Goal: Task Accomplishment & Management: Use online tool/utility

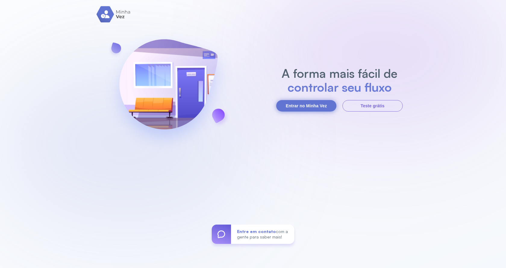
click at [332, 104] on button "Entrar no Minha Vez" at bounding box center [306, 105] width 60 height 11
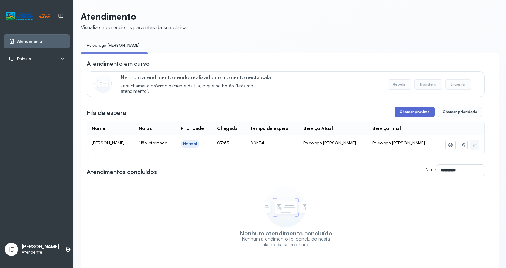
click at [406, 112] on button "Chamar próximo" at bounding box center [415, 112] width 40 height 10
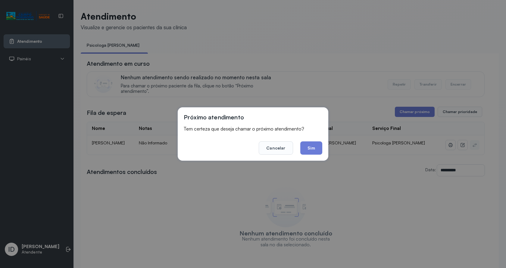
click at [309, 146] on button "Sim" at bounding box center [311, 147] width 22 height 13
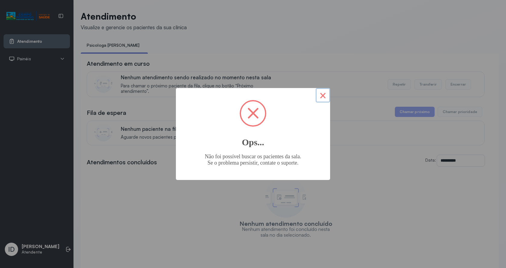
drag, startPoint x: 321, startPoint y: 97, endPoint x: 294, endPoint y: 93, distance: 27.1
click at [320, 97] on button "×" at bounding box center [323, 95] width 14 height 14
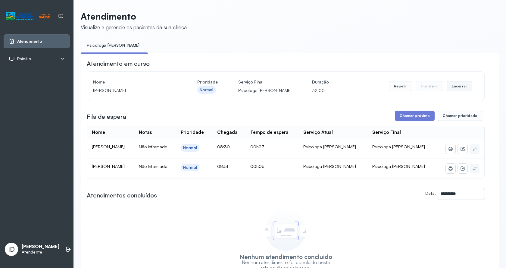
click at [454, 83] on button "Encerrar" at bounding box center [460, 86] width 26 height 10
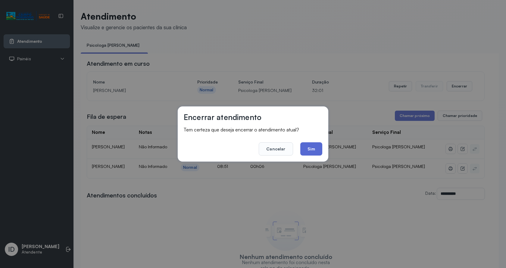
click at [318, 150] on button "Sim" at bounding box center [311, 148] width 22 height 13
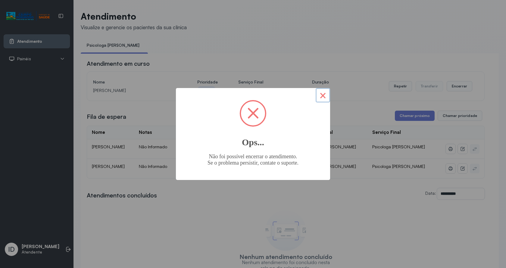
click at [324, 96] on button "×" at bounding box center [323, 95] width 14 height 14
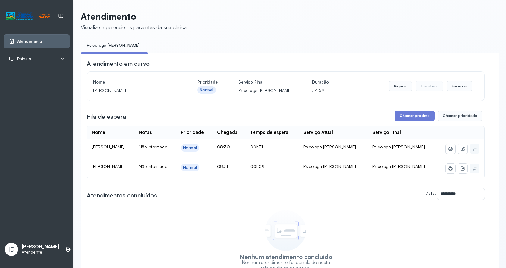
click at [471, 88] on div "Nome Jorge Luiz dos Santos Silva Prioridade Normal Serviço Final Psicologa Alan…" at bounding box center [285, 86] width 385 height 17
click at [461, 88] on button "Encerrar" at bounding box center [460, 86] width 26 height 10
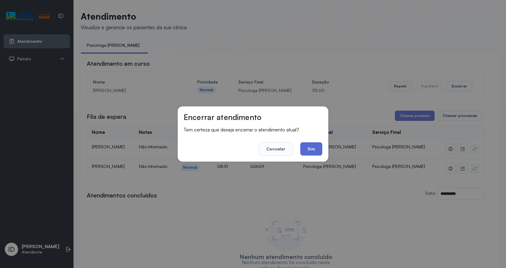
click at [317, 146] on button "Sim" at bounding box center [311, 148] width 22 height 13
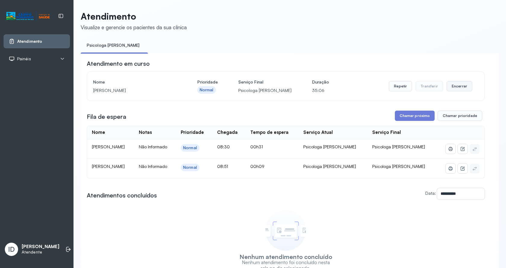
click at [452, 87] on button "Encerrar" at bounding box center [460, 86] width 26 height 10
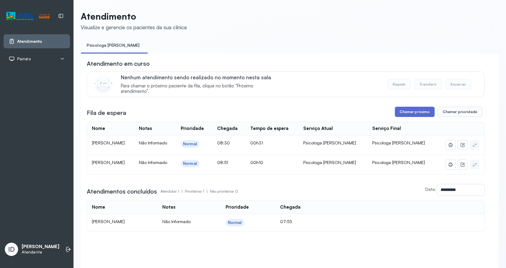
click at [409, 113] on button "Chamar próximo" at bounding box center [415, 112] width 40 height 10
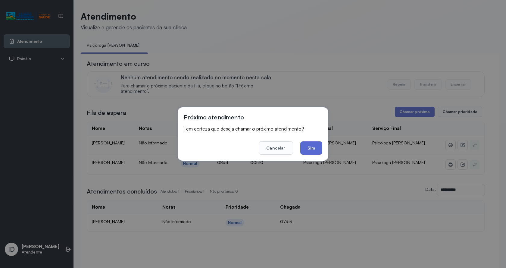
drag, startPoint x: 302, startPoint y: 149, endPoint x: 307, endPoint y: 146, distance: 6.1
click at [302, 149] on button "Sim" at bounding box center [311, 147] width 22 height 13
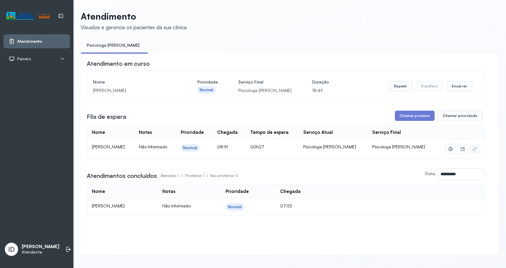
click at [459, 82] on div "Repetir Transferir Encerrar" at bounding box center [430, 86] width 83 height 17
click at [458, 84] on button "Encerrar" at bounding box center [460, 86] width 26 height 10
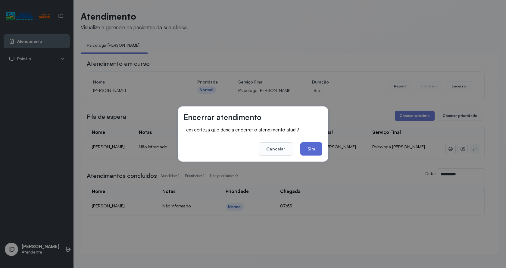
click at [311, 147] on button "Sim" at bounding box center [311, 148] width 22 height 13
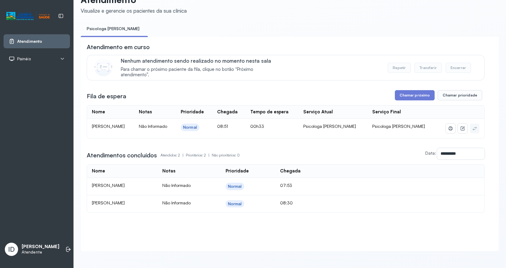
scroll to position [23, 0]
click at [416, 90] on button "Chamar próximo" at bounding box center [415, 95] width 40 height 10
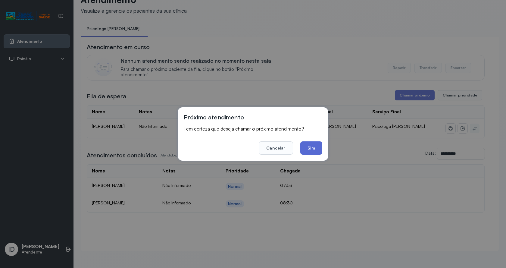
click at [313, 146] on button "Sim" at bounding box center [311, 147] width 22 height 13
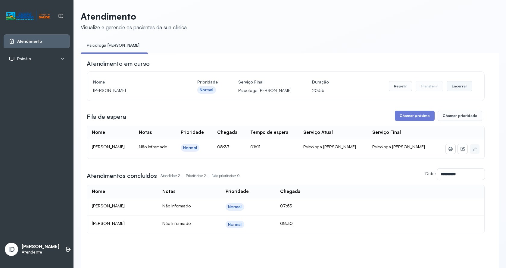
click at [457, 86] on button "Encerrar" at bounding box center [460, 86] width 26 height 10
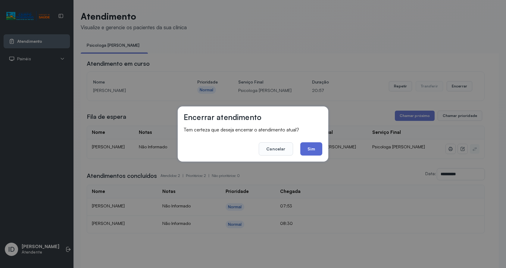
click at [316, 144] on button "Sim" at bounding box center [311, 148] width 22 height 13
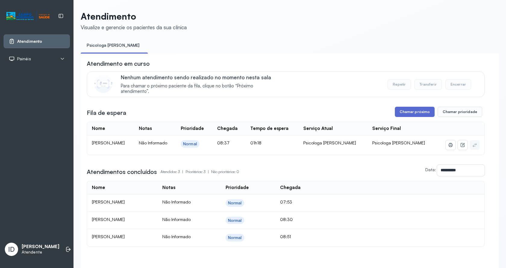
click at [416, 116] on button "Chamar próximo" at bounding box center [415, 112] width 40 height 10
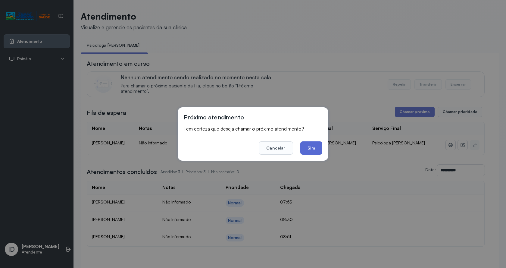
click at [318, 150] on button "Sim" at bounding box center [311, 147] width 22 height 13
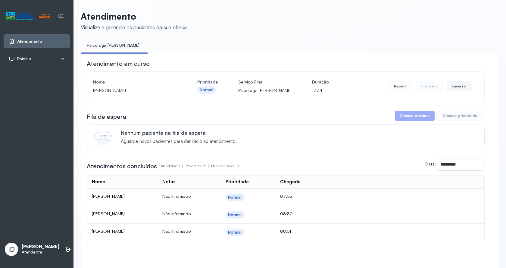
click at [450, 86] on button "Encerrar" at bounding box center [460, 86] width 26 height 10
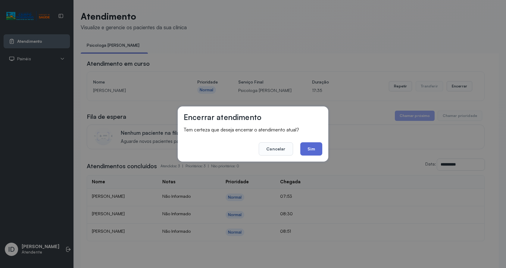
click at [317, 144] on button "Sim" at bounding box center [311, 148] width 22 height 13
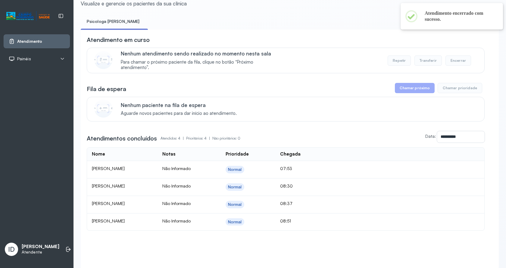
scroll to position [48, 0]
